Goal: Information Seeking & Learning: Learn about a topic

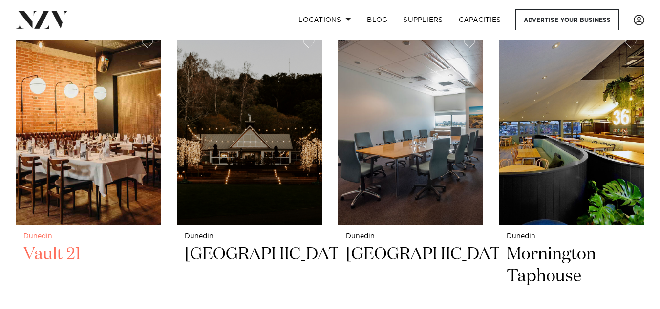
scroll to position [795, 0]
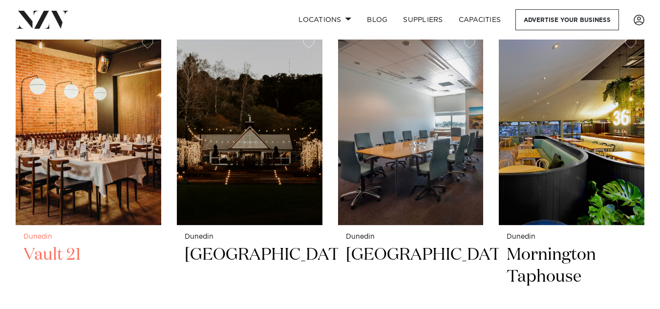
click at [70, 169] on img at bounding box center [89, 127] width 146 height 195
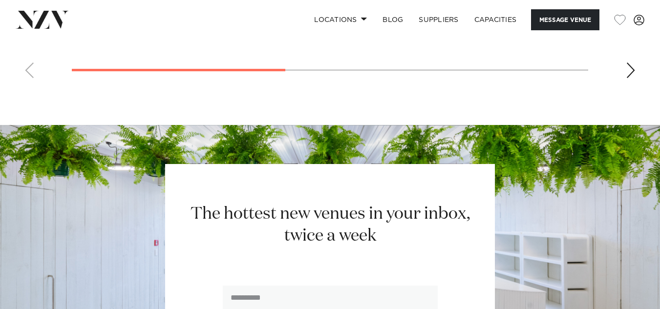
scroll to position [937, 0]
